Goal: Task Accomplishment & Management: Manage account settings

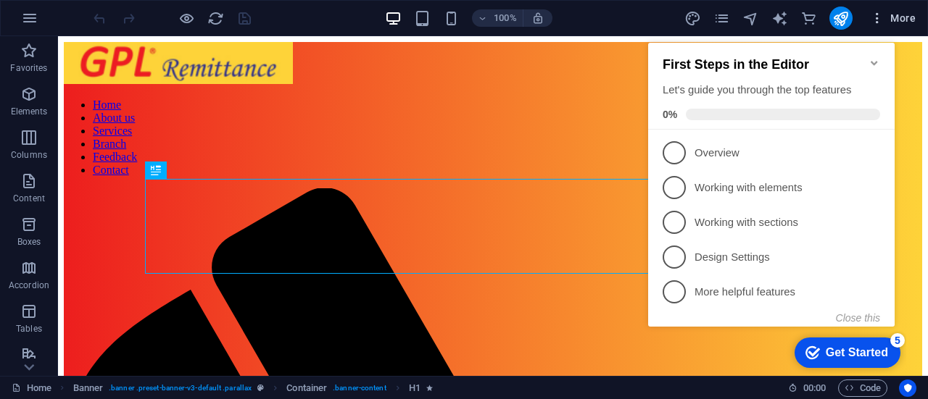
click at [911, 20] on span "More" at bounding box center [893, 18] width 46 height 14
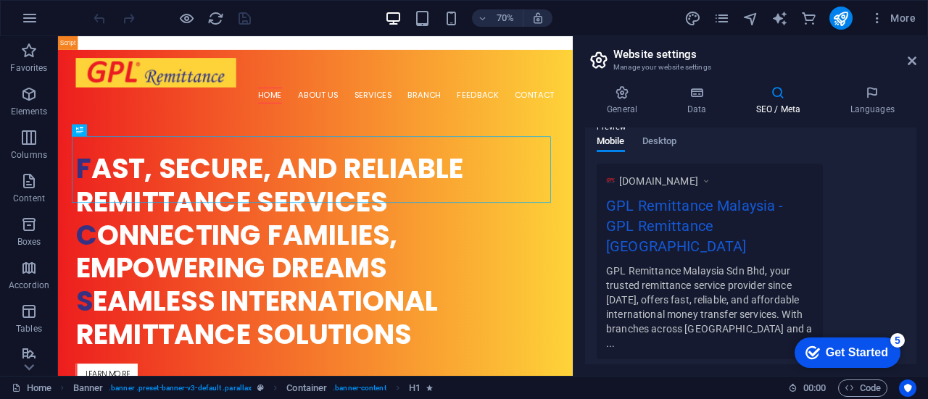
scroll to position [373, 0]
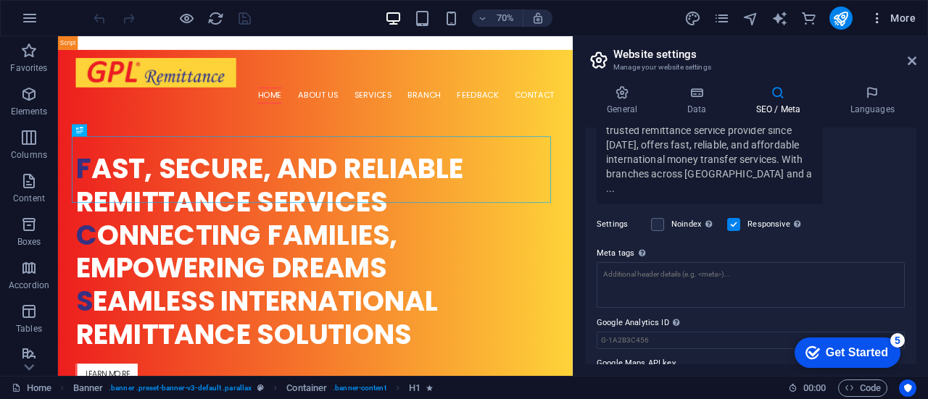
click at [897, 18] on span "More" at bounding box center [893, 18] width 46 height 14
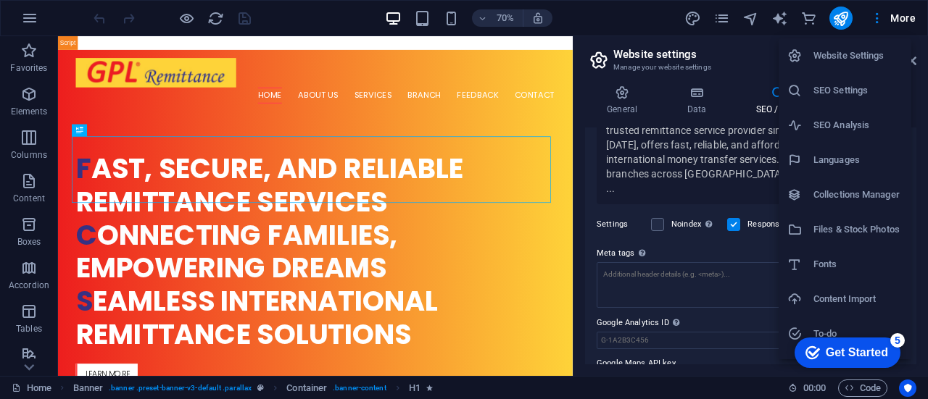
click at [863, 130] on h6 "SEO Analysis" at bounding box center [857, 125] width 89 height 17
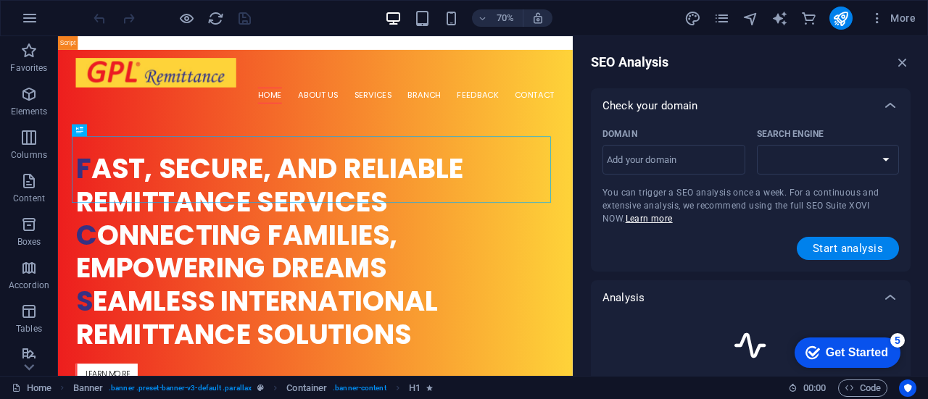
select select "[DOMAIN_NAME]"
click at [674, 159] on input "Domain ​" at bounding box center [673, 160] width 143 height 23
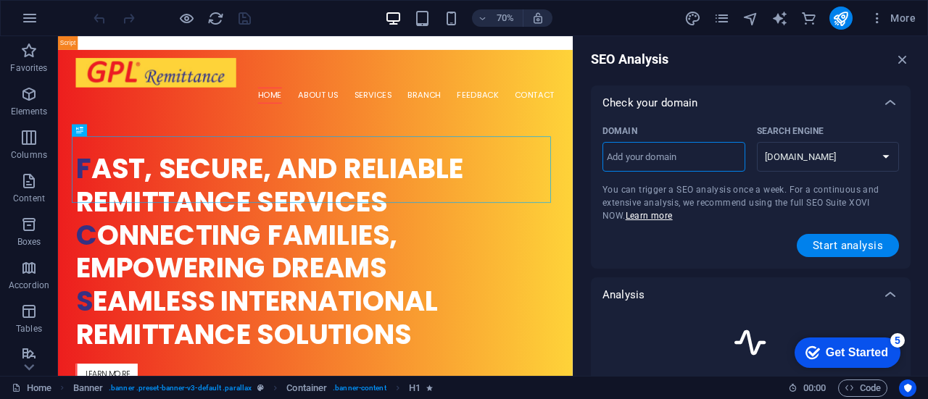
scroll to position [0, 0]
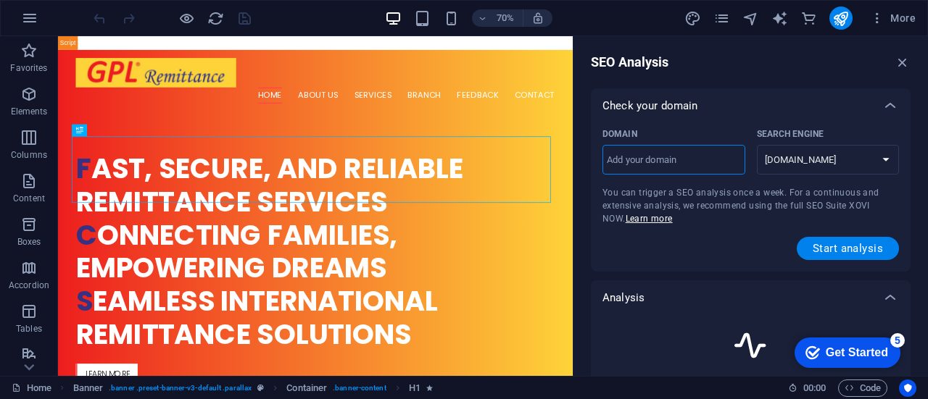
paste input "[URL][DOMAIN_NAME]"
drag, startPoint x: 635, startPoint y: 162, endPoint x: 579, endPoint y: 164, distance: 55.9
click at [579, 164] on div "SEO Analysis Check your domain Domain [URL][DOMAIN_NAME] ​ Search Engine [DOMAI…" at bounding box center [750, 206] width 354 height 340
click at [713, 165] on input "[DOMAIN_NAME][URL]" at bounding box center [673, 160] width 143 height 23
type input "[DOMAIN_NAME]"
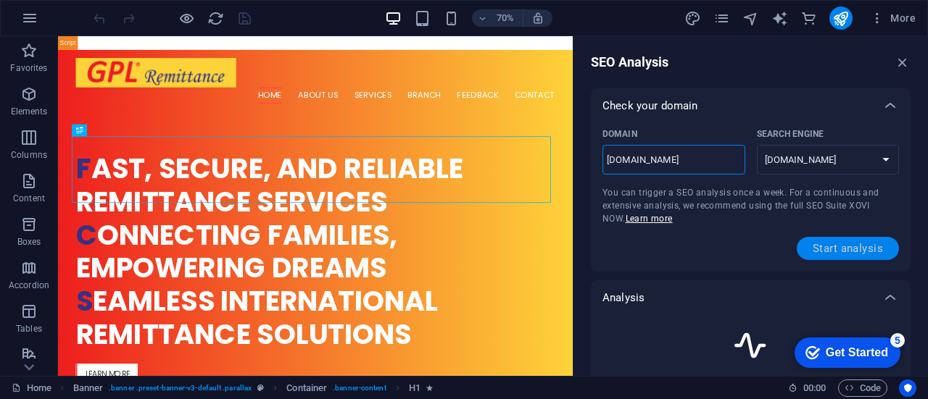
click at [847, 252] on span "Start analysis" at bounding box center [847, 249] width 70 height 12
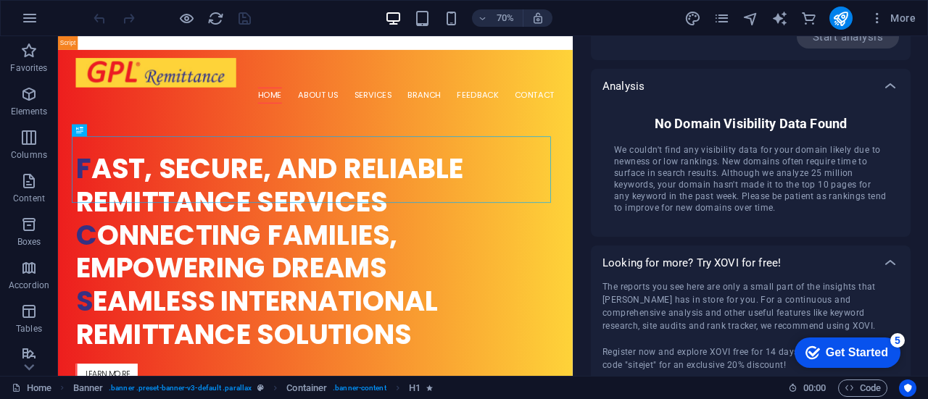
scroll to position [254, 0]
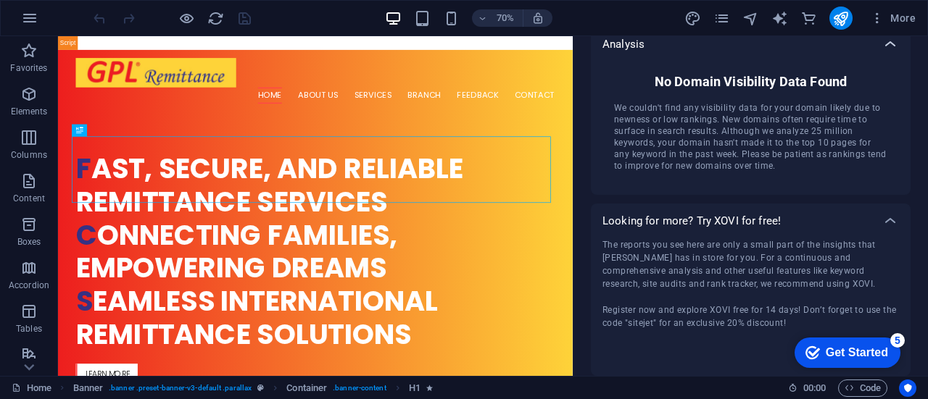
click at [883, 42] on icon at bounding box center [889, 44] width 17 height 17
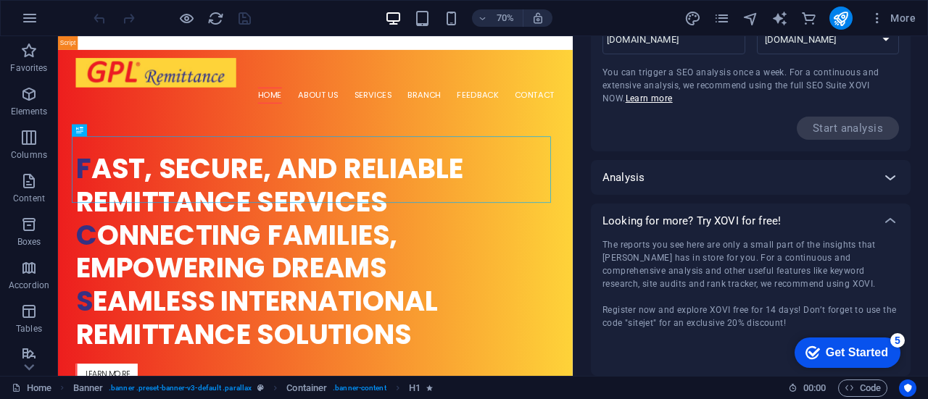
scroll to position [120, 0]
click at [884, 179] on icon at bounding box center [889, 177] width 17 height 17
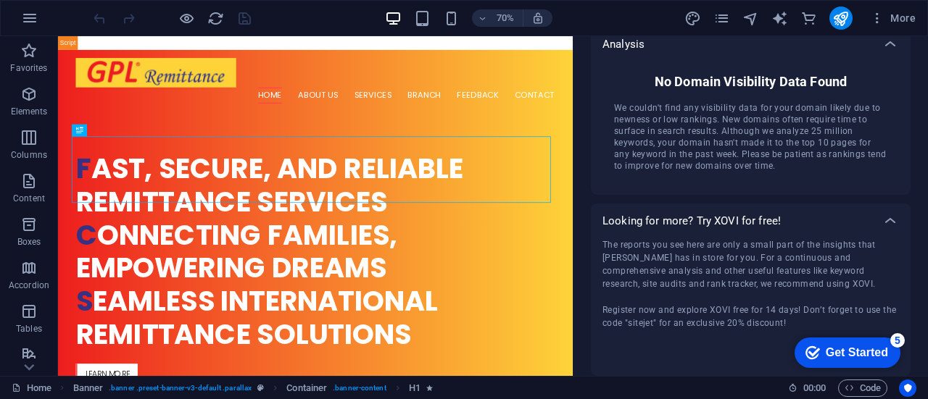
scroll to position [0, 0]
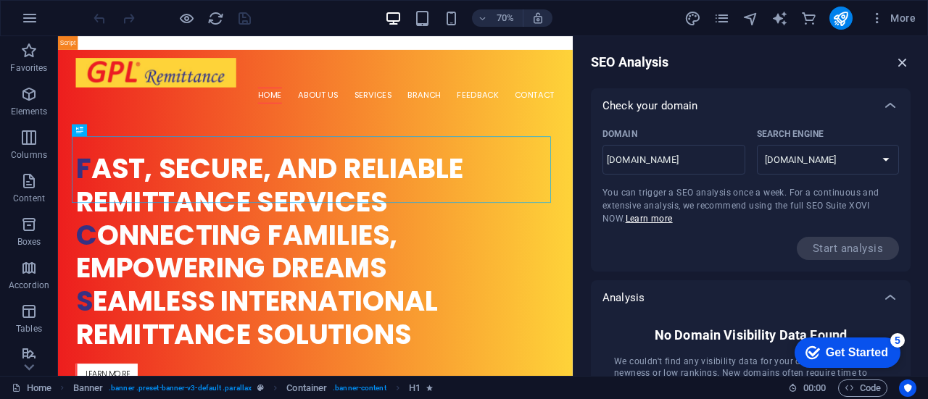
click at [898, 63] on icon "button" at bounding box center [902, 62] width 16 height 16
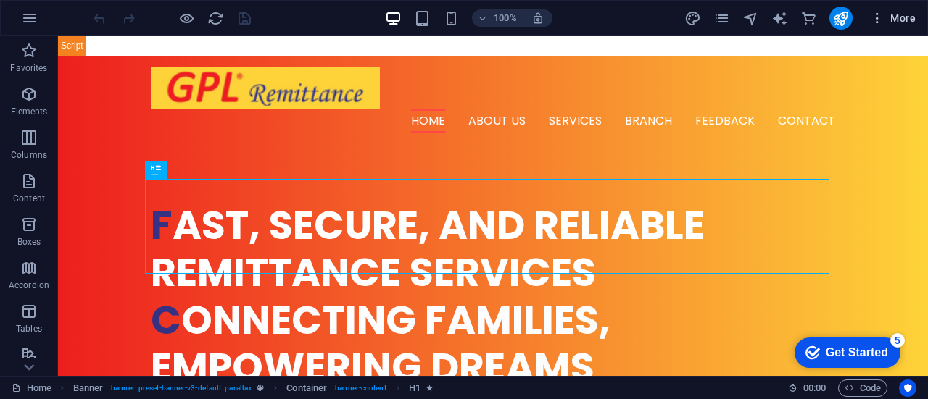
click at [901, 20] on span "More" at bounding box center [893, 18] width 46 height 14
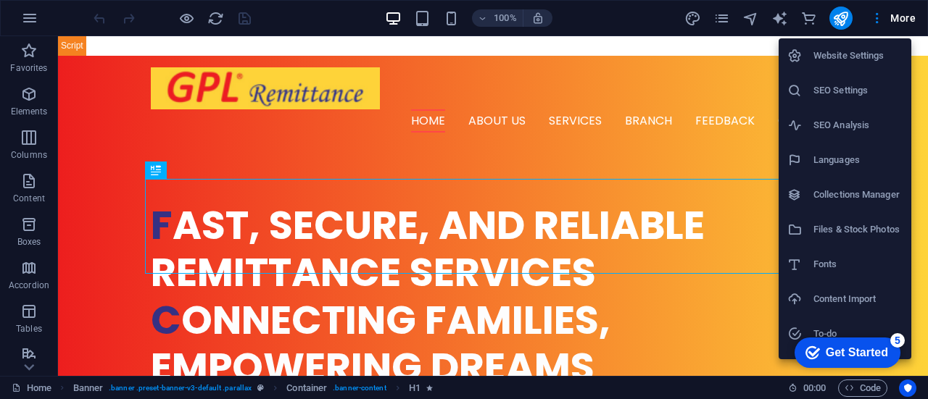
click at [868, 93] on h6 "SEO Settings" at bounding box center [857, 90] width 89 height 17
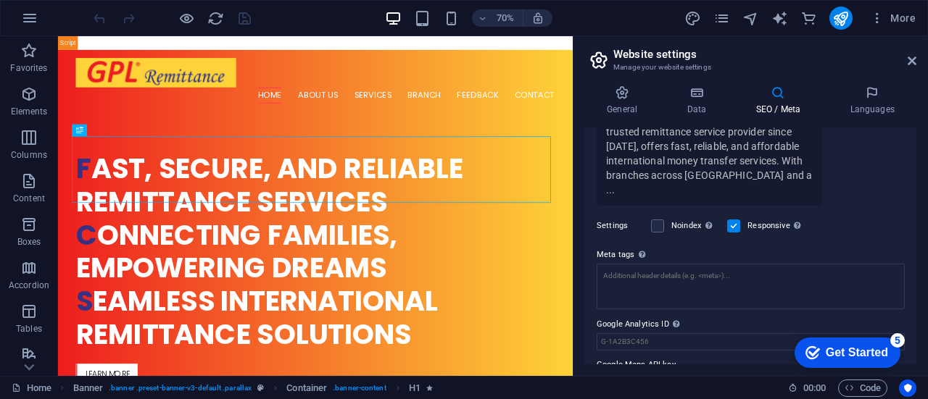
scroll to position [373, 0]
click at [686, 332] on input "Google Analytics ID Please only add the Google Analytics ID. We automatically i…" at bounding box center [751, 340] width 308 height 17
click at [629, 355] on label "Google Maps API key" at bounding box center [751, 363] width 308 height 17
click at [629, 373] on input "Google Maps API key" at bounding box center [751, 381] width 308 height 17
click at [629, 355] on label "Google Maps API key" at bounding box center [751, 363] width 308 height 17
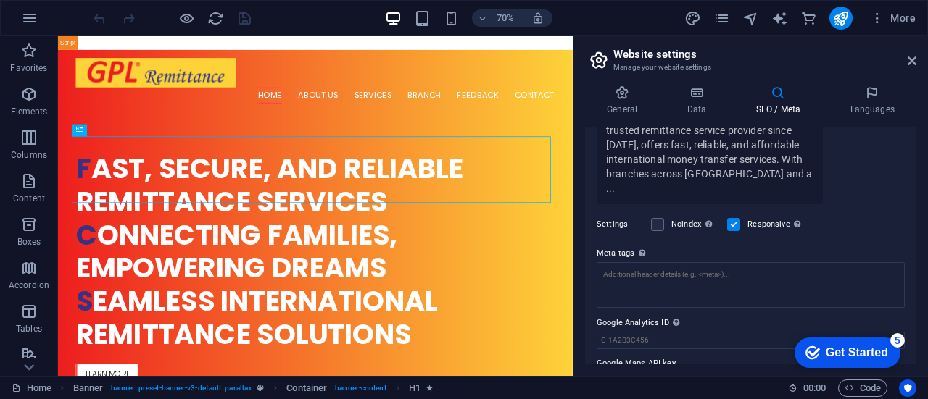
click at [629, 373] on input "Google Maps API key" at bounding box center [751, 381] width 308 height 17
click at [639, 355] on label "Google Maps API key" at bounding box center [751, 363] width 308 height 17
click at [639, 373] on input "Google Maps API key" at bounding box center [751, 381] width 308 height 17
click at [639, 355] on label "Google Maps API key" at bounding box center [751, 363] width 308 height 17
click at [639, 373] on input "Google Maps API key" at bounding box center [751, 381] width 308 height 17
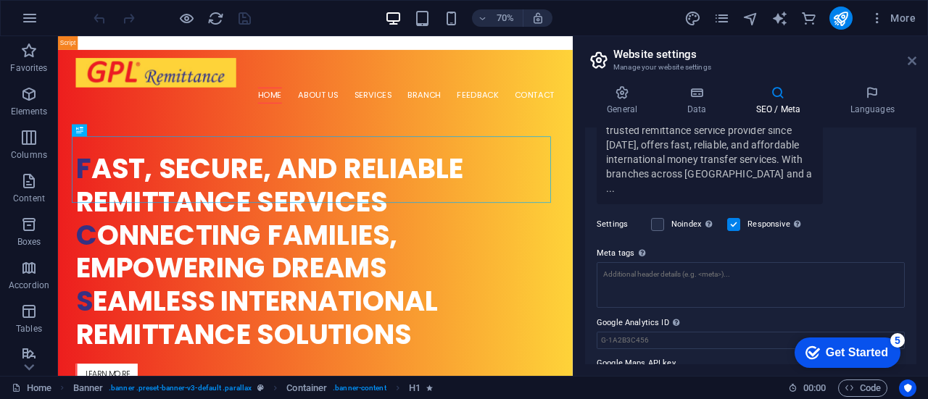
click at [912, 62] on icon at bounding box center [911, 61] width 9 height 12
